Goal: Find specific page/section: Find specific page/section

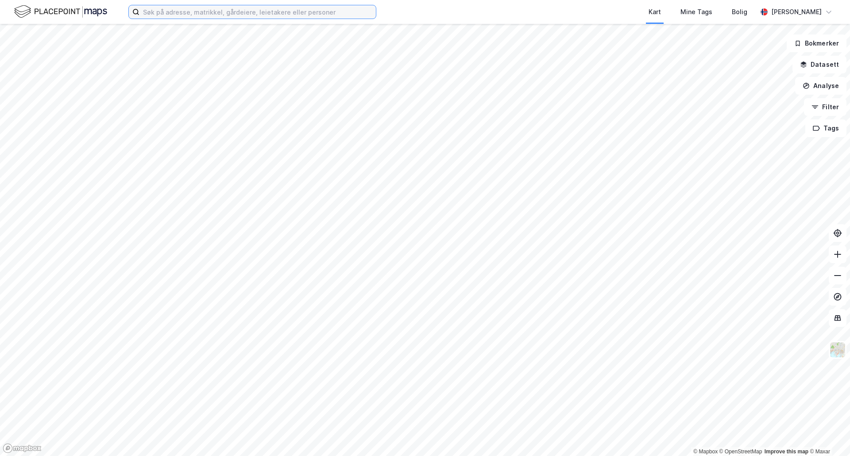
click at [292, 10] on input at bounding box center [257, 11] width 236 height 13
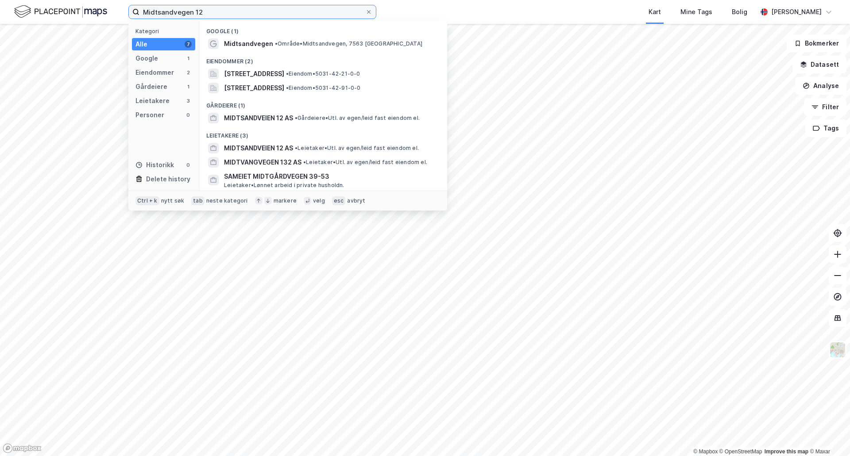
type input "Midtsandvegen 12"
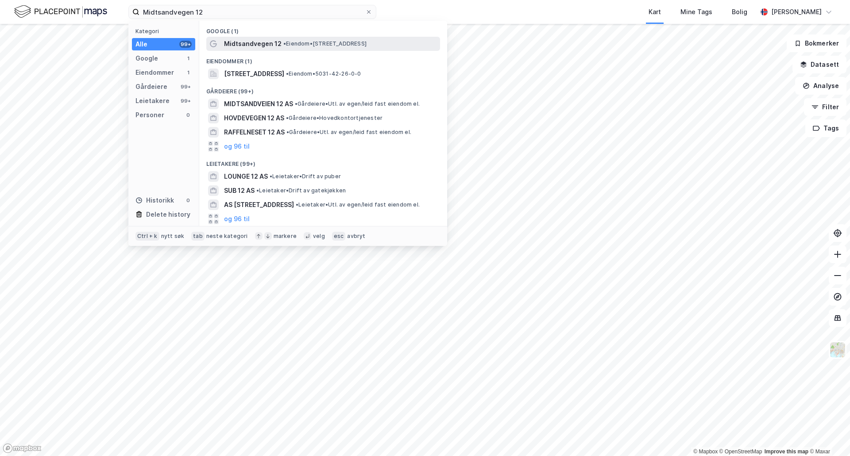
click at [283, 45] on span "•" at bounding box center [284, 43] width 3 height 7
